Goal: Task Accomplishment & Management: Use online tool/utility

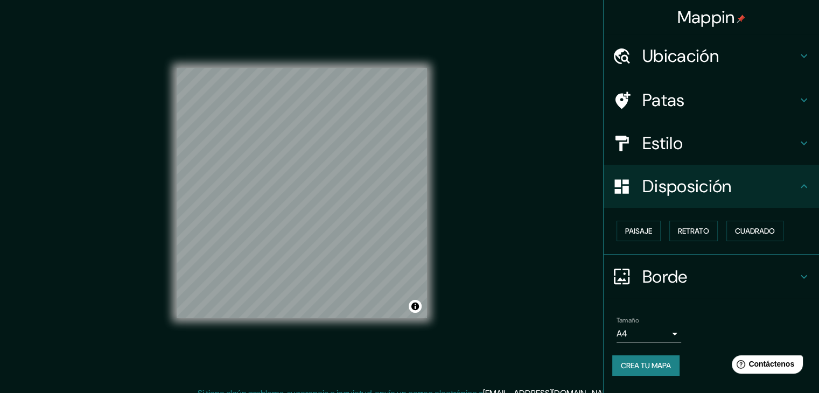
scroll to position [1, 0]
click at [666, 366] on font "Crea tu mapa" at bounding box center [646, 366] width 50 height 10
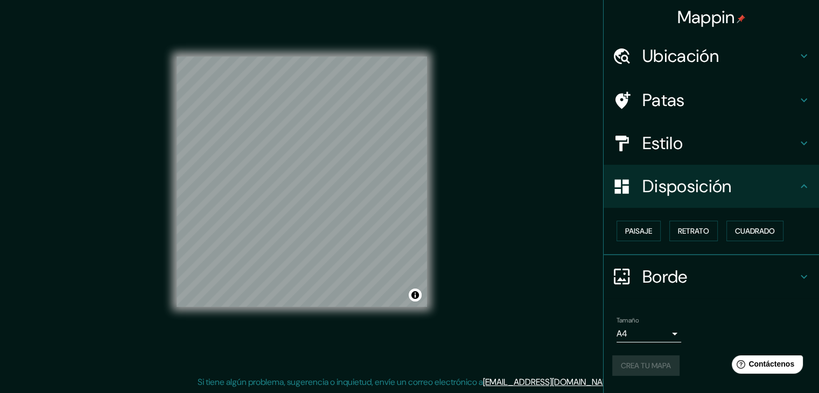
click at [667, 370] on div "Crea tu mapa" at bounding box center [711, 365] width 198 height 20
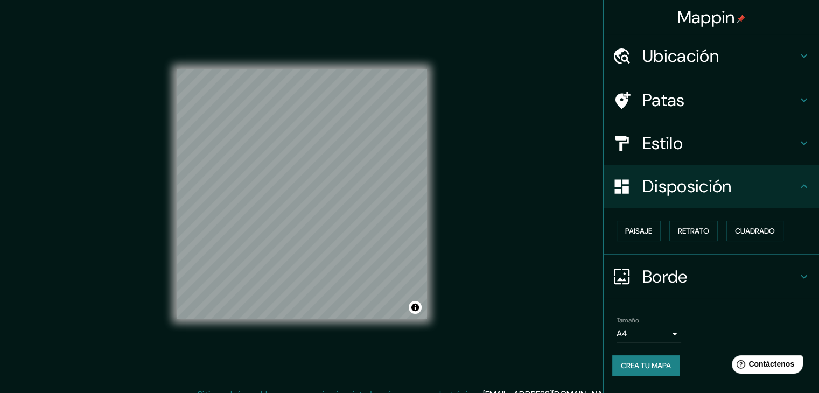
click at [659, 364] on font "Crea tu mapa" at bounding box center [646, 366] width 50 height 10
click at [668, 333] on body "Mappin Ubicación [PERSON_NAME], [GEOGRAPHIC_DATA], [GEOGRAPHIC_DATA], [GEOGRAPH…" at bounding box center [409, 196] width 819 height 393
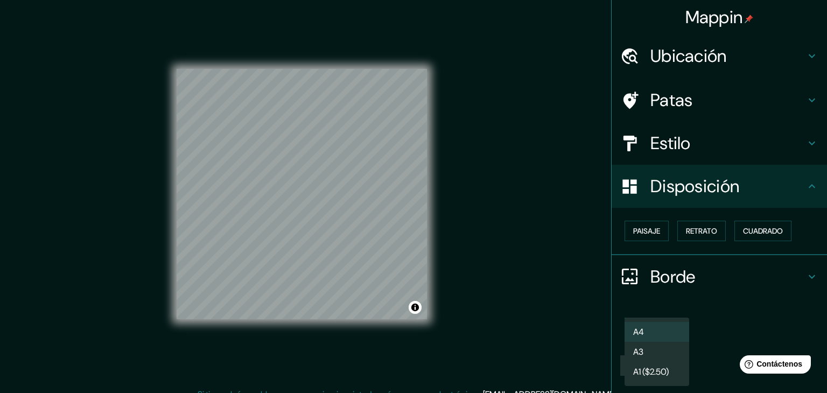
click at [714, 327] on div at bounding box center [413, 196] width 827 height 393
click at [672, 332] on body "Mappin Ubicación [PERSON_NAME], [GEOGRAPHIC_DATA], [GEOGRAPHIC_DATA], [GEOGRAPH…" at bounding box center [413, 196] width 827 height 393
click at [676, 350] on li "A3" at bounding box center [657, 352] width 65 height 20
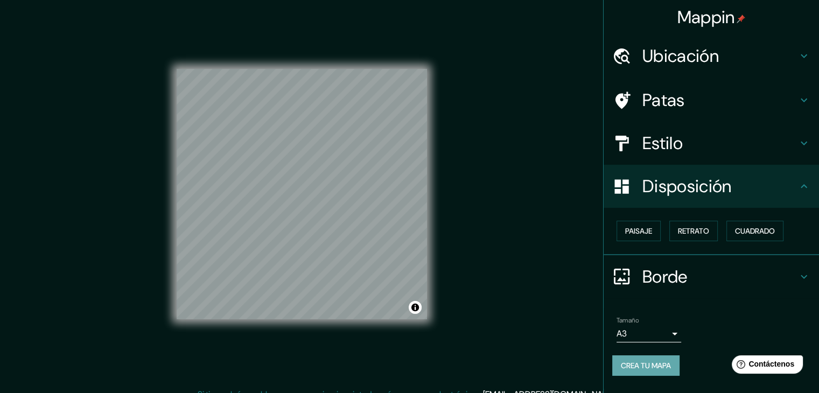
click at [664, 362] on font "Crea tu mapa" at bounding box center [646, 366] width 50 height 10
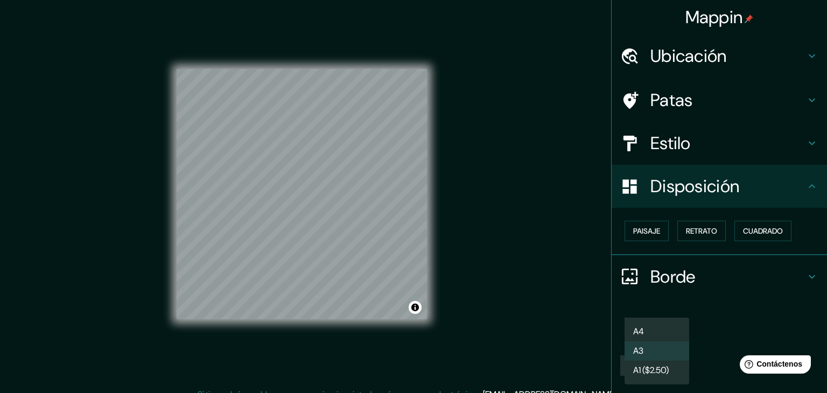
click at [674, 333] on body "Mappin Ubicación [PERSON_NAME], [GEOGRAPHIC_DATA], [GEOGRAPHIC_DATA], [GEOGRAPH…" at bounding box center [413, 196] width 827 height 393
click at [674, 332] on li "A4" at bounding box center [657, 332] width 65 height 20
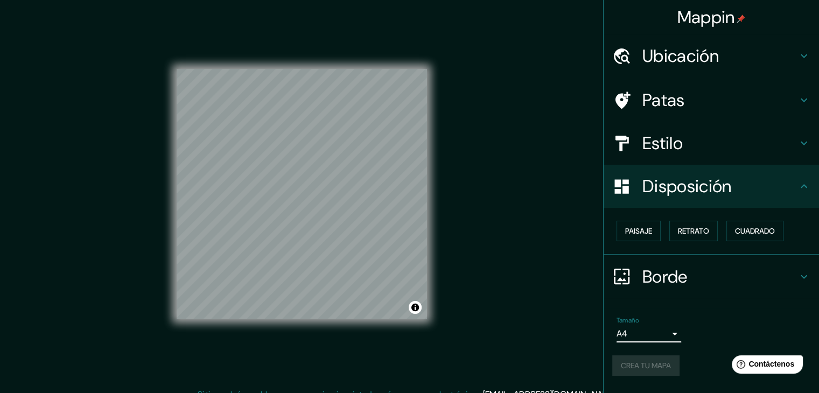
click at [709, 312] on div "Tamaño A4 single" at bounding box center [711, 329] width 198 height 34
click at [659, 66] on font "Ubicación" at bounding box center [681, 56] width 76 height 23
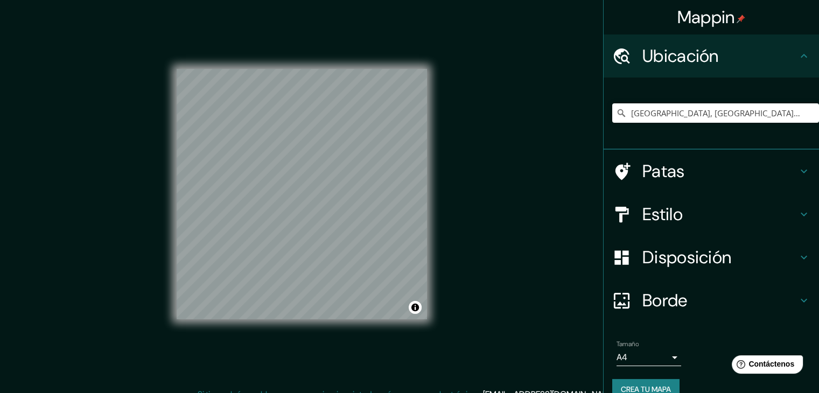
click at [661, 59] on font "Ubicación" at bounding box center [681, 56] width 76 height 23
click at [676, 170] on h4 "Patas" at bounding box center [720, 172] width 155 height 22
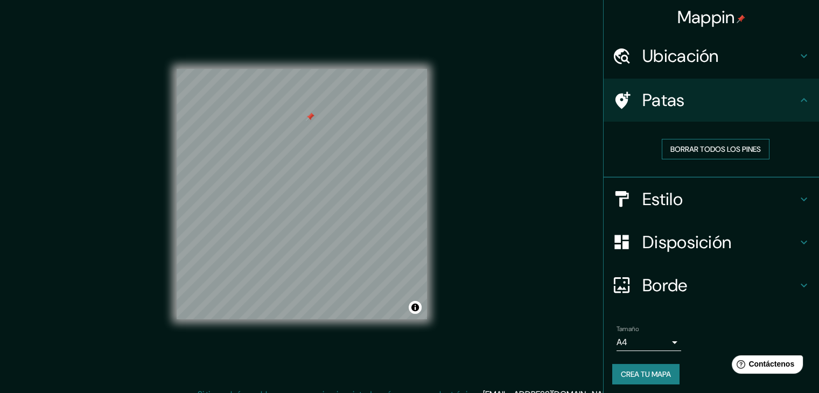
click at [684, 147] on font "Borrar todos los pines" at bounding box center [716, 149] width 90 height 10
click at [666, 69] on div "Ubicación" at bounding box center [711, 55] width 215 height 43
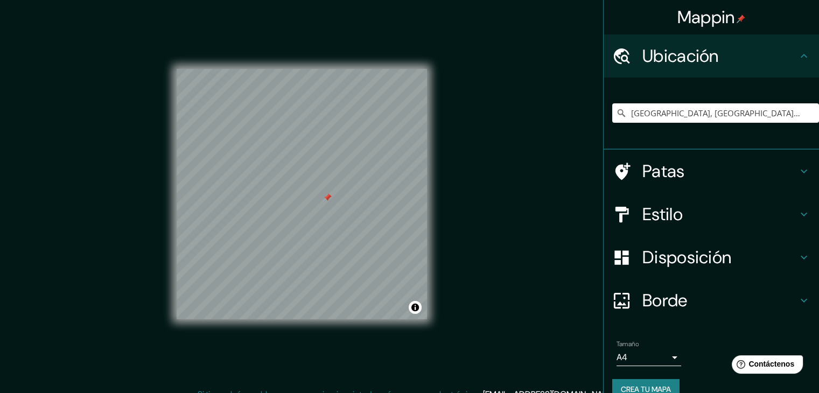
click at [323, 69] on div at bounding box center [302, 69] width 250 height 0
click at [672, 179] on font "Patas" at bounding box center [664, 171] width 43 height 23
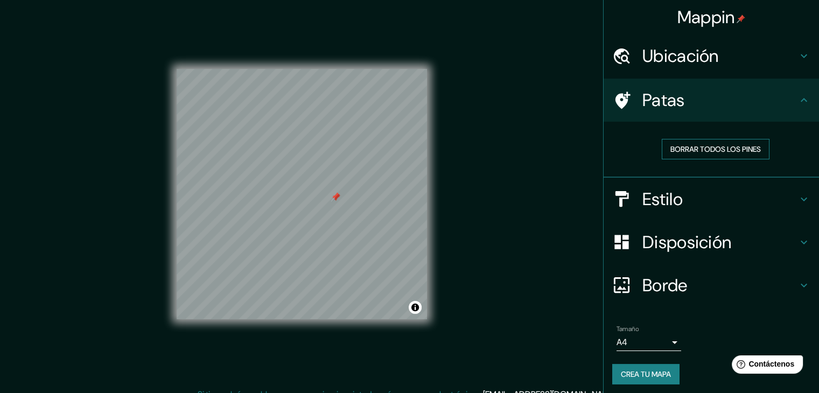
click at [671, 151] on font "Borrar todos los pines" at bounding box center [716, 149] width 90 height 10
click at [652, 373] on font "Crea tu mapa" at bounding box center [646, 374] width 50 height 10
click at [689, 204] on h4 "Estilo" at bounding box center [720, 200] width 155 height 22
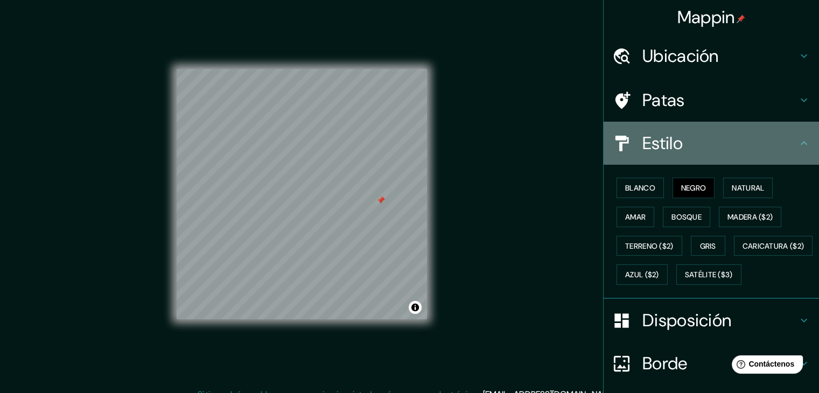
click at [690, 158] on div "Estilo" at bounding box center [711, 143] width 215 height 43
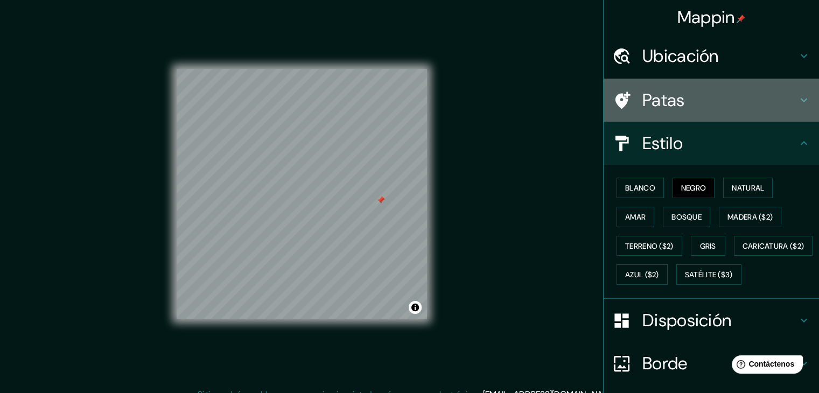
click at [670, 98] on font "Patas" at bounding box center [664, 100] width 43 height 23
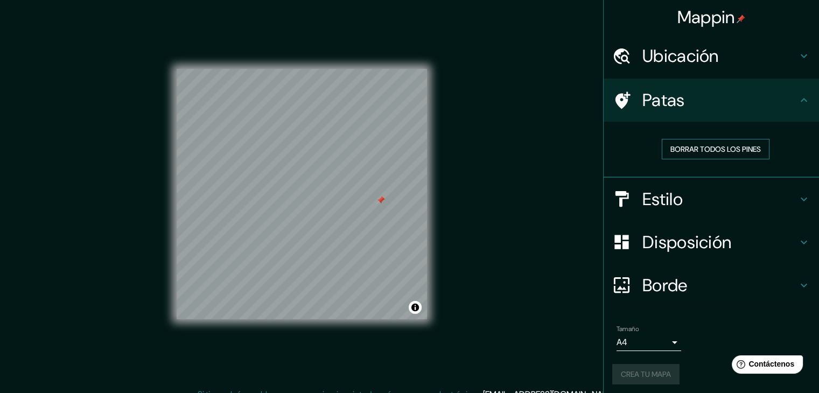
click at [696, 144] on font "Borrar todos los pines" at bounding box center [716, 149] width 90 height 10
click at [646, 369] on font "Crea tu mapa" at bounding box center [646, 374] width 50 height 10
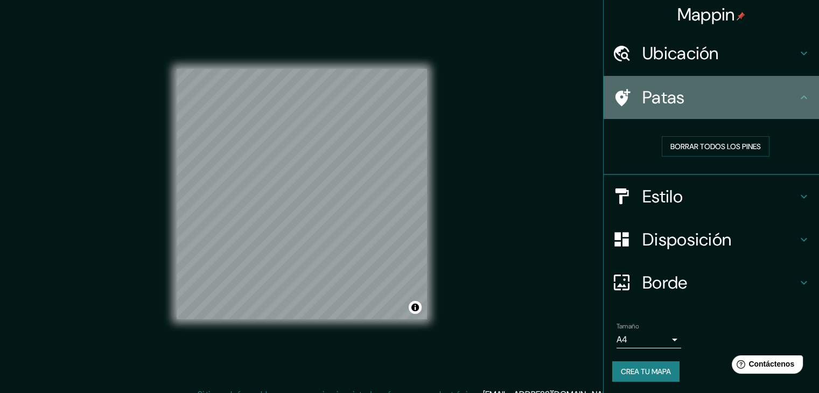
click at [731, 92] on h4 "Patas" at bounding box center [720, 98] width 155 height 22
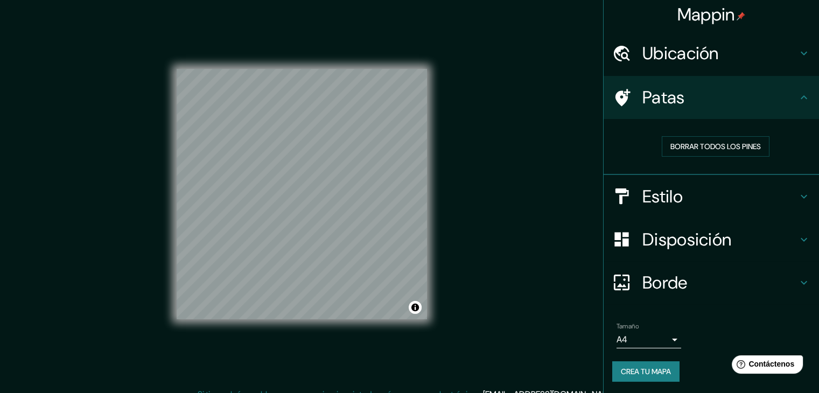
click at [659, 367] on font "Crea tu mapa" at bounding box center [646, 372] width 50 height 10
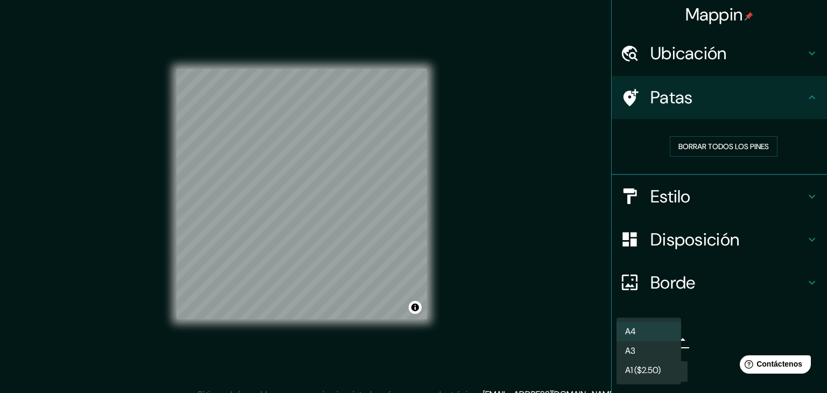
click at [648, 330] on body "Mappin Ubicación [PERSON_NAME], [GEOGRAPHIC_DATA], [GEOGRAPHIC_DATA], [GEOGRAPH…" at bounding box center [413, 196] width 827 height 393
click at [660, 336] on li "A4" at bounding box center [649, 332] width 65 height 20
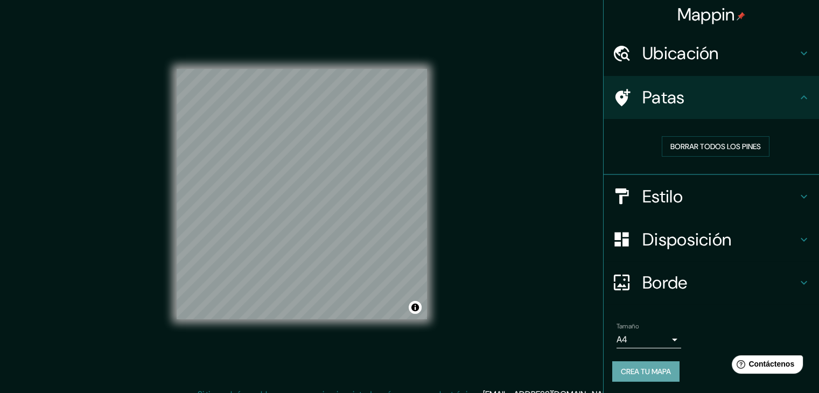
click at [651, 369] on font "Crea tu mapa" at bounding box center [646, 372] width 50 height 10
click at [663, 281] on font "Borde" at bounding box center [665, 282] width 45 height 23
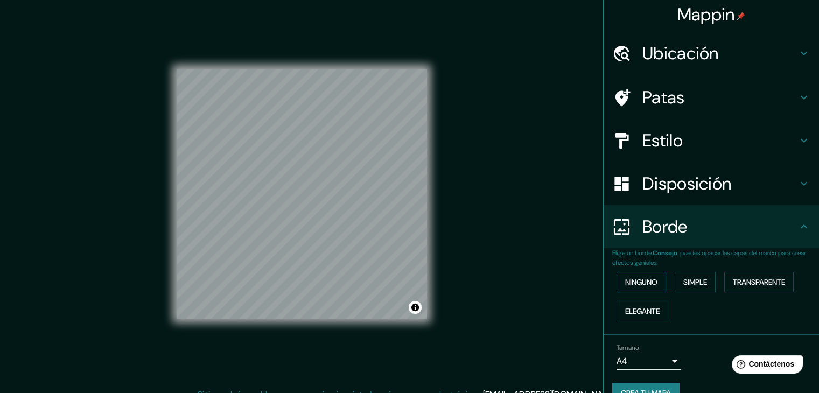
click at [641, 278] on font "Ninguno" at bounding box center [641, 282] width 32 height 10
click at [643, 281] on font "Ninguno" at bounding box center [641, 282] width 32 height 10
click at [644, 286] on font "Ninguno" at bounding box center [641, 282] width 32 height 14
click at [643, 286] on font "Ninguno" at bounding box center [641, 282] width 32 height 10
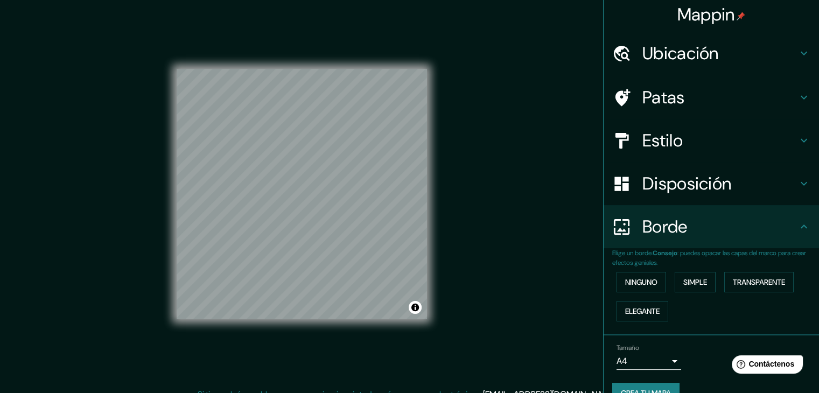
click at [685, 190] on div "Disposición" at bounding box center [711, 183] width 215 height 43
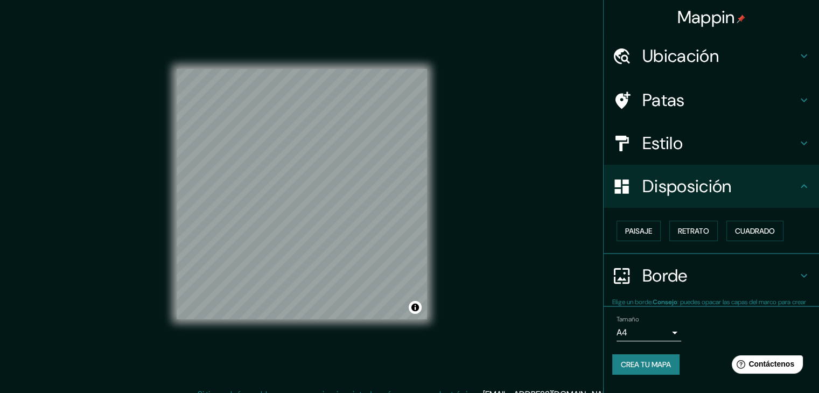
scroll to position [0, 0]
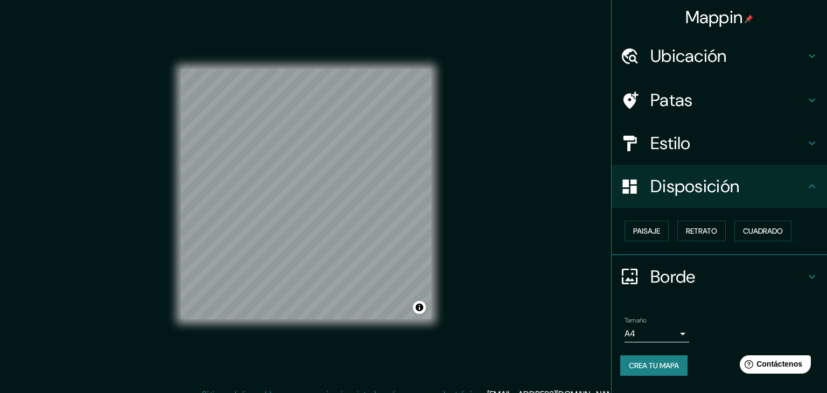
click at [672, 334] on body "Mappin Ubicación [PERSON_NAME], [GEOGRAPHIC_DATA], [GEOGRAPHIC_DATA], [GEOGRAPH…" at bounding box center [413, 196] width 827 height 393
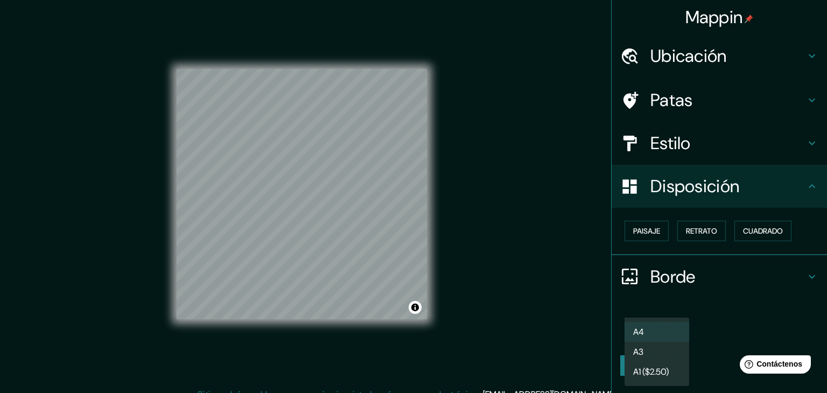
click at [675, 347] on li "A3" at bounding box center [657, 352] width 65 height 20
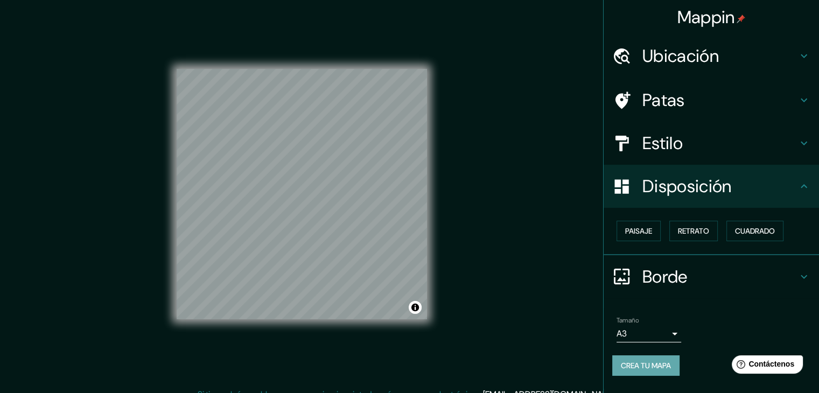
click at [669, 361] on font "Crea tu mapa" at bounding box center [646, 366] width 50 height 10
click at [646, 133] on font "Estilo" at bounding box center [663, 143] width 40 height 23
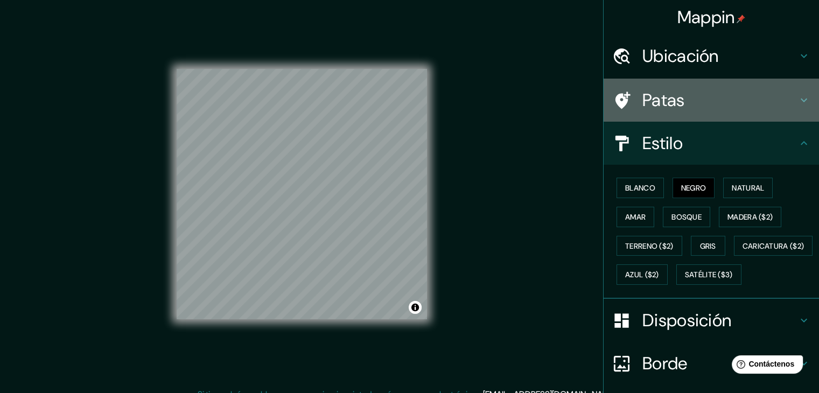
click at [668, 104] on font "Patas" at bounding box center [664, 100] width 43 height 23
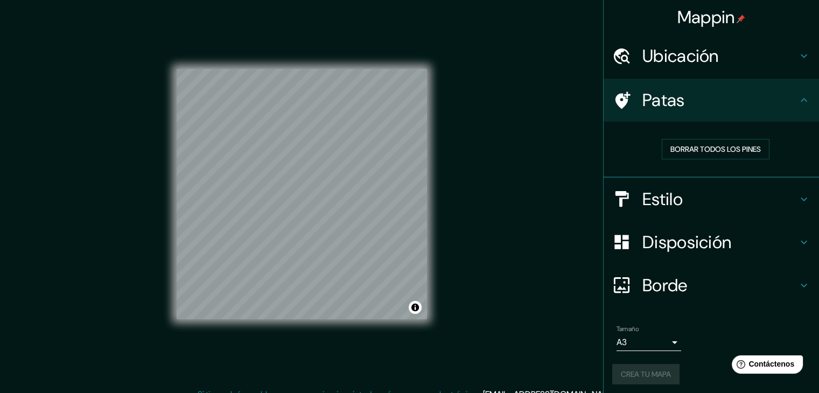
click at [665, 46] on font "Ubicación" at bounding box center [681, 56] width 76 height 23
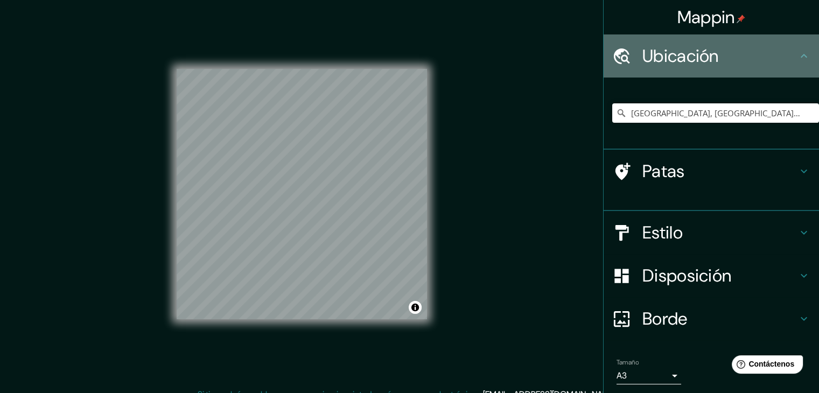
click at [665, 47] on font "Ubicación" at bounding box center [681, 56] width 76 height 23
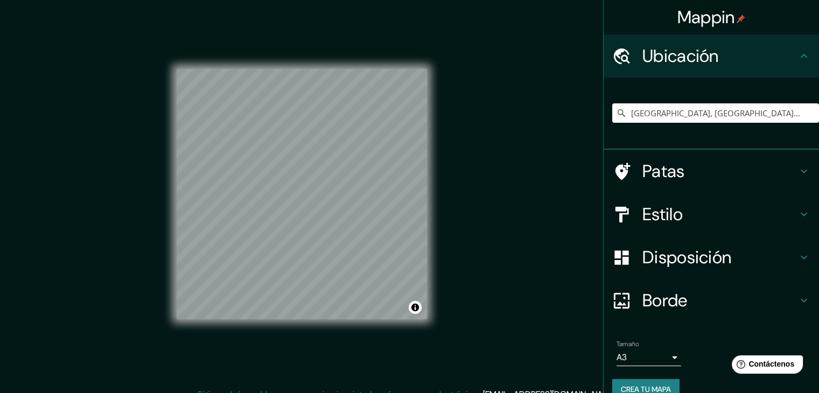
click at [651, 66] on font "Ubicación" at bounding box center [681, 56] width 76 height 23
